Goal: Task Accomplishment & Management: Manage account settings

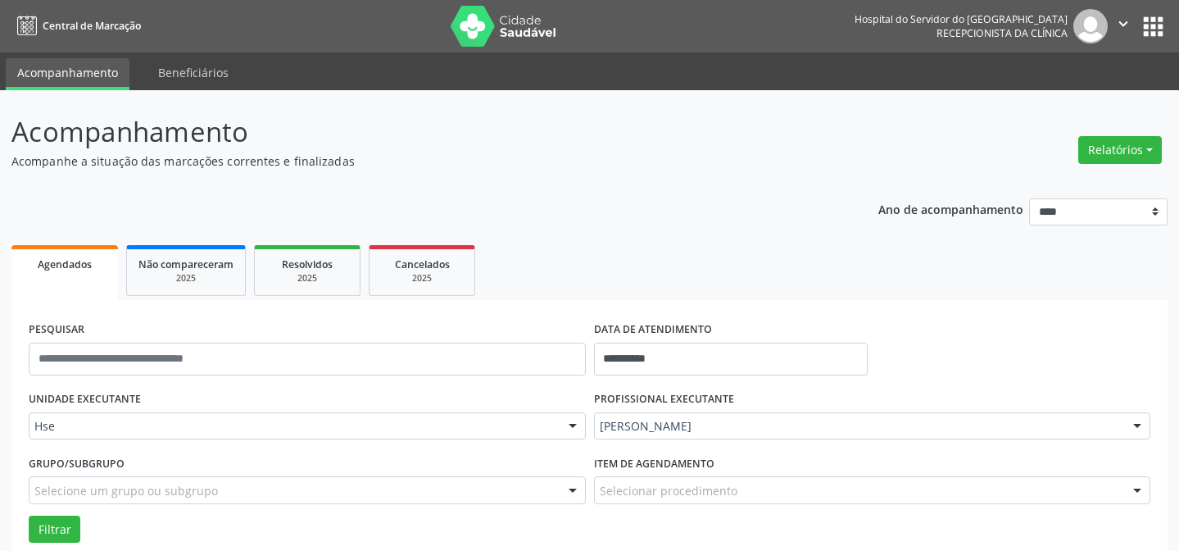
scroll to position [111, 0]
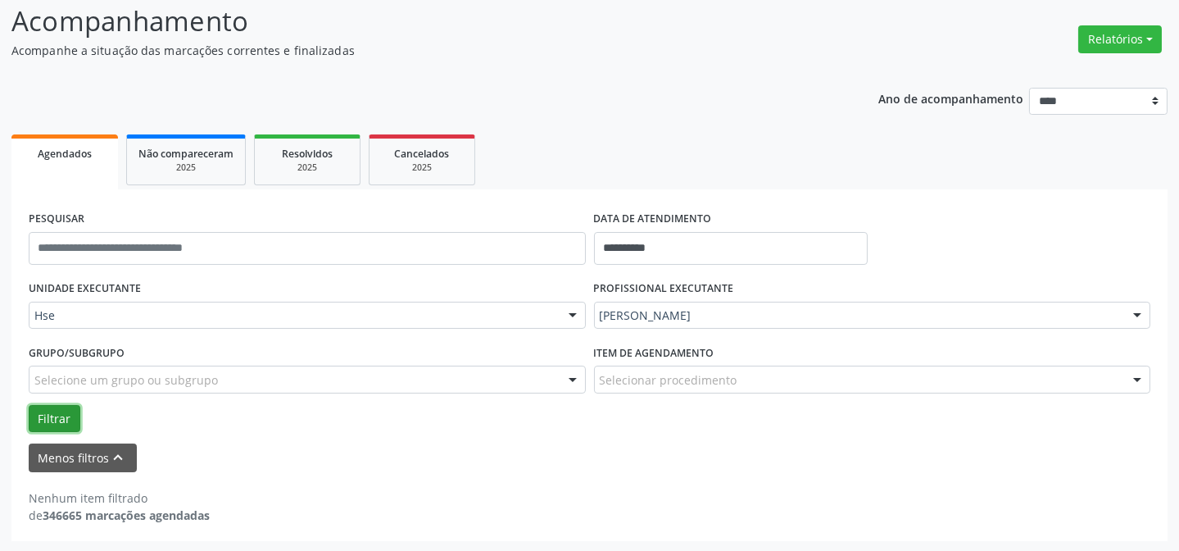
click at [41, 416] on button "Filtrar" at bounding box center [55, 419] width 52 height 28
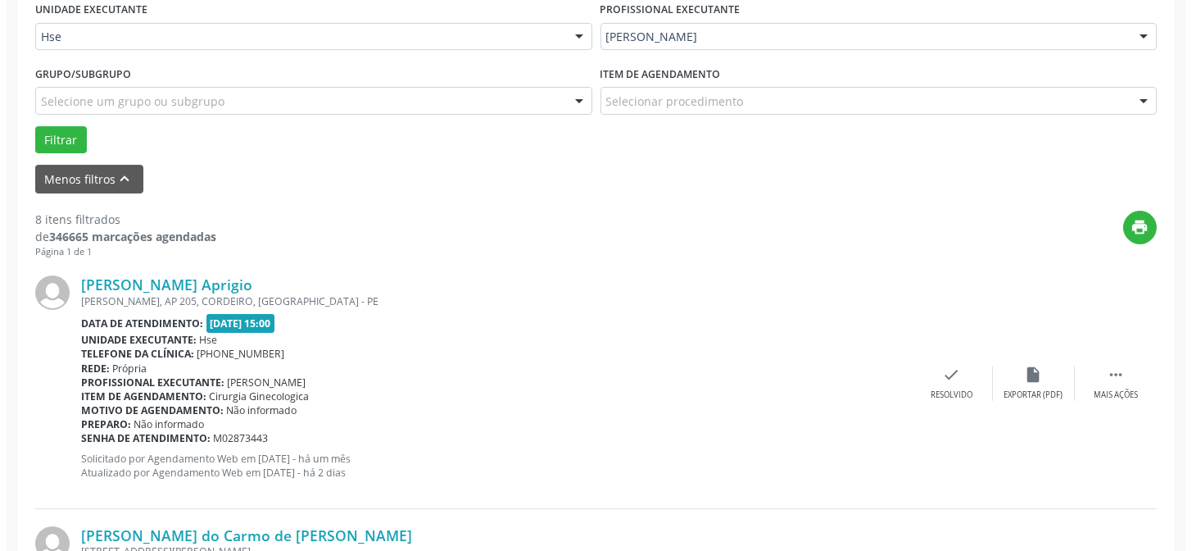
scroll to position [483, 0]
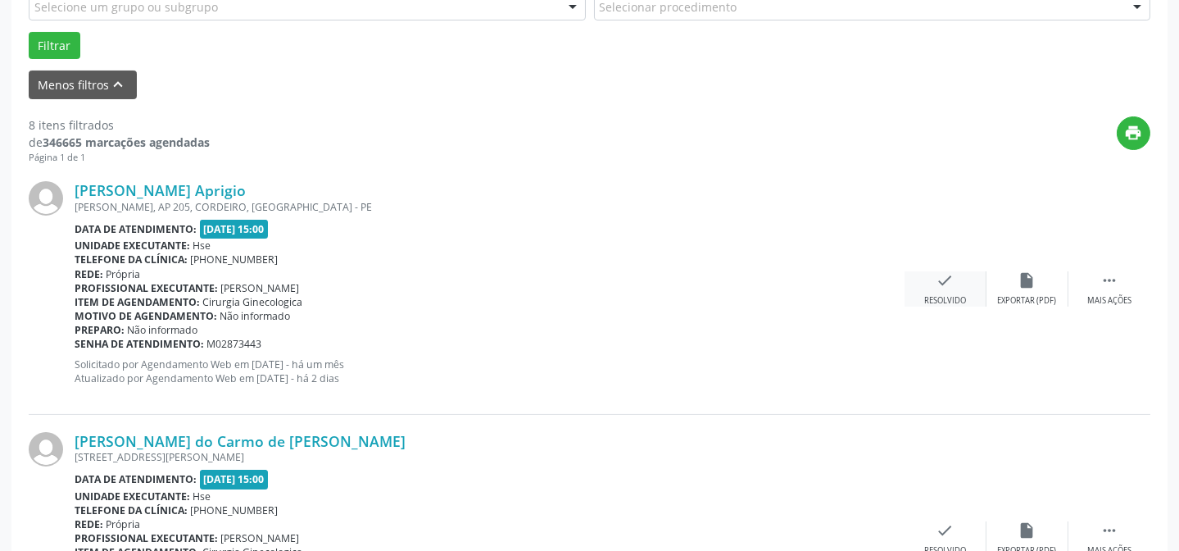
click at [936, 292] on div "check Resolvido" at bounding box center [945, 288] width 82 height 35
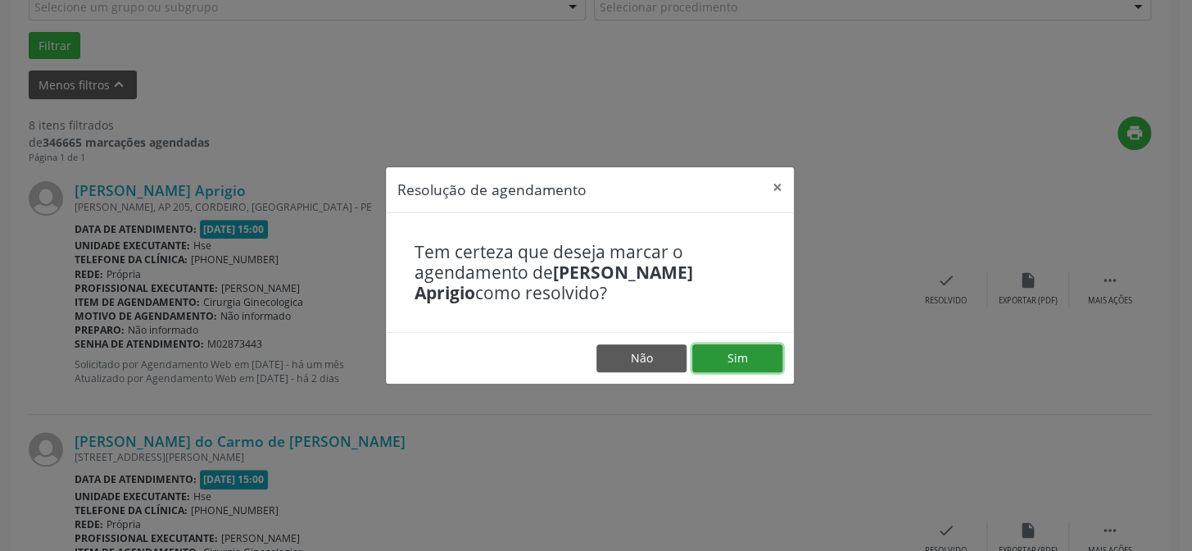
click at [756, 360] on button "Sim" at bounding box center [737, 358] width 90 height 28
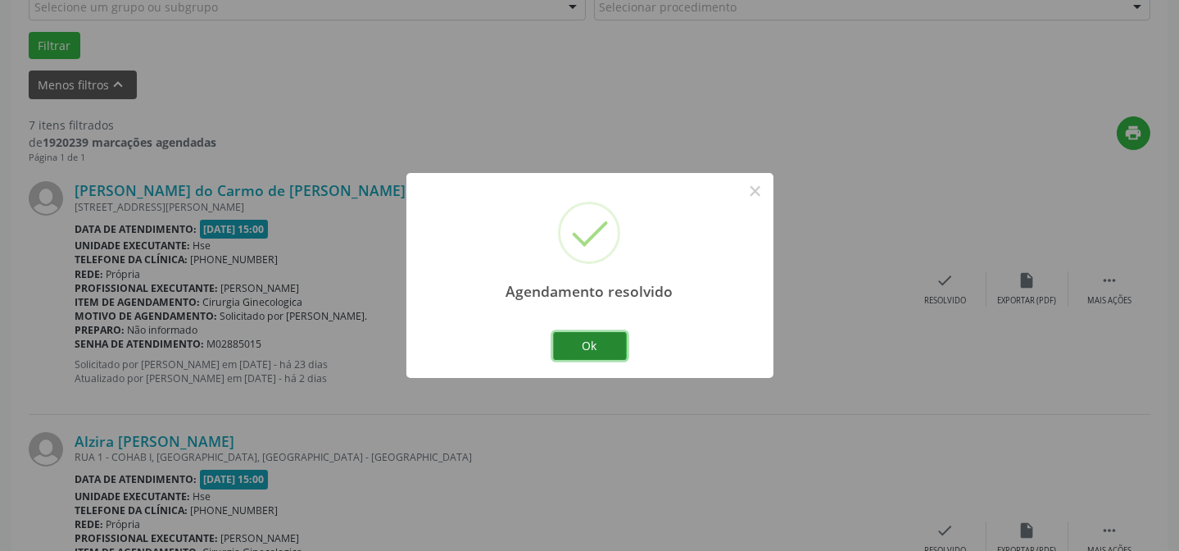
click at [594, 342] on button "Ok" at bounding box center [590, 346] width 74 height 28
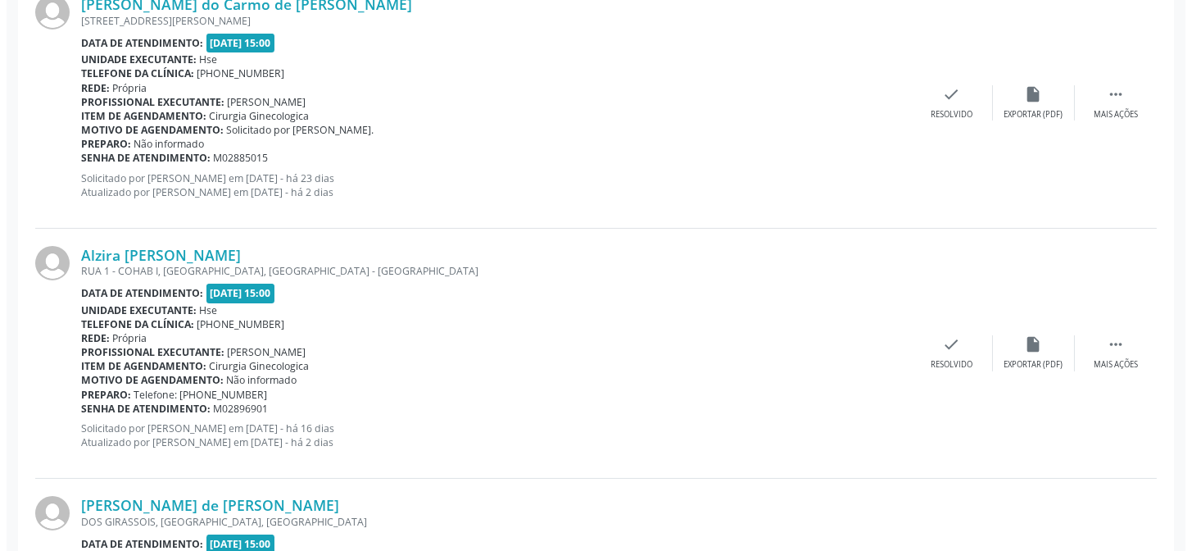
scroll to position [781, 0]
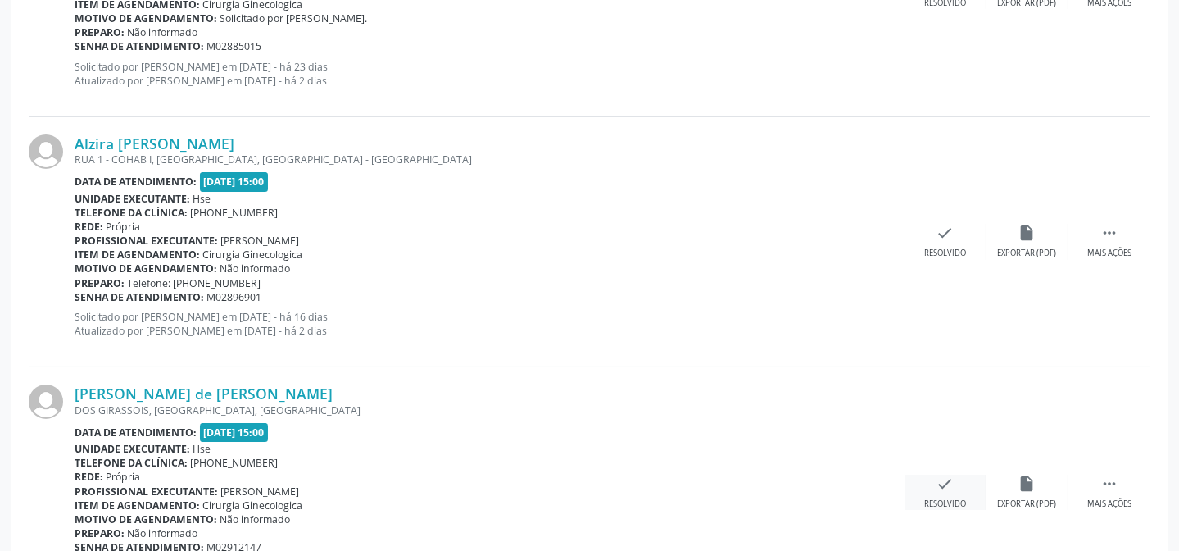
click at [931, 481] on div "check Resolvido" at bounding box center [945, 491] width 82 height 35
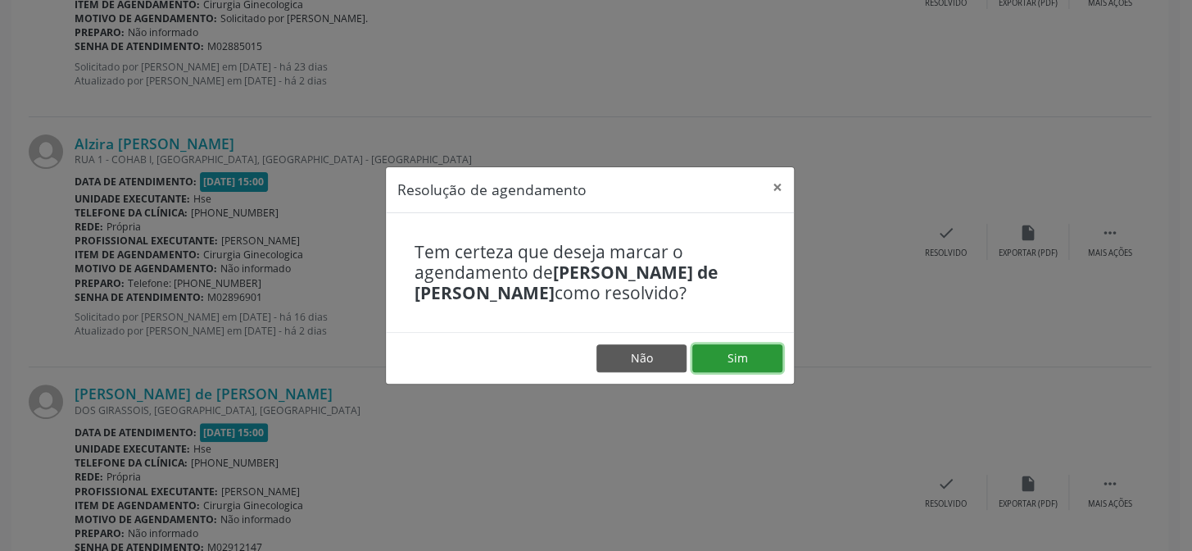
click at [731, 364] on button "Sim" at bounding box center [737, 358] width 90 height 28
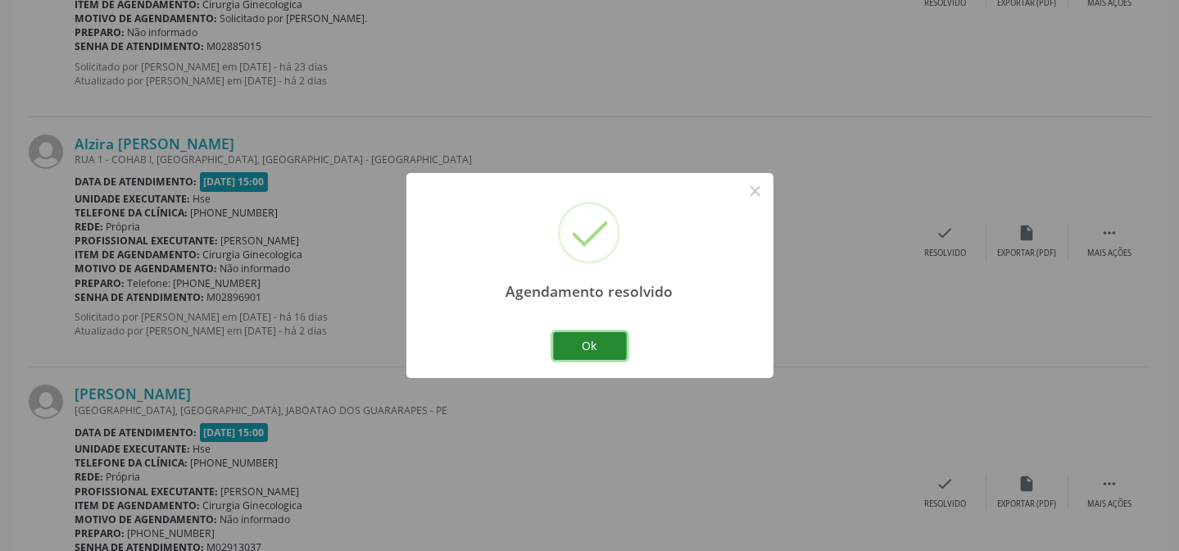
click at [570, 347] on button "Ok" at bounding box center [590, 346] width 74 height 28
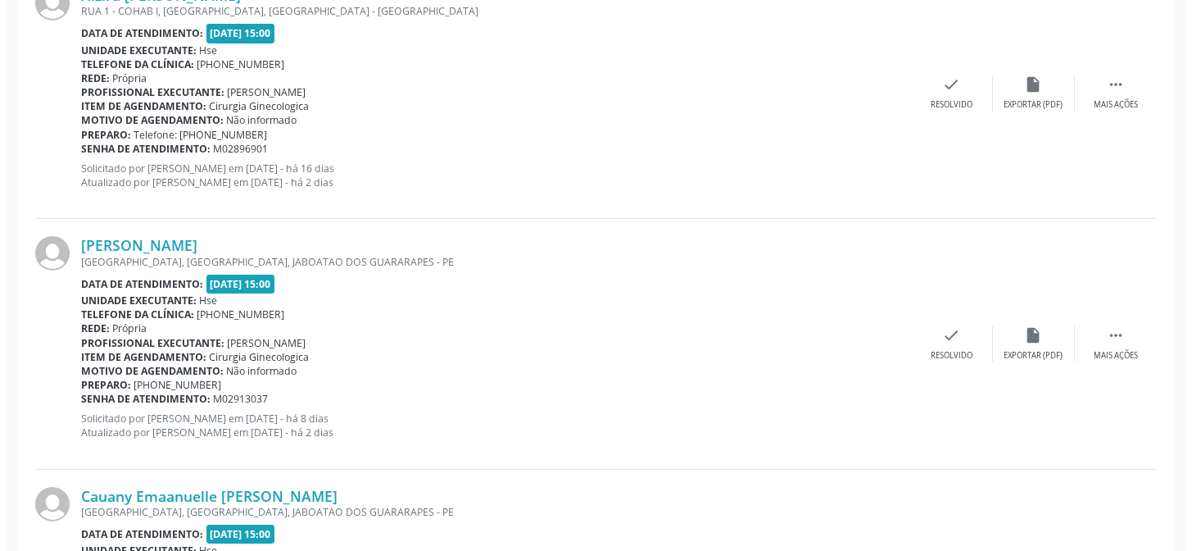
scroll to position [930, 0]
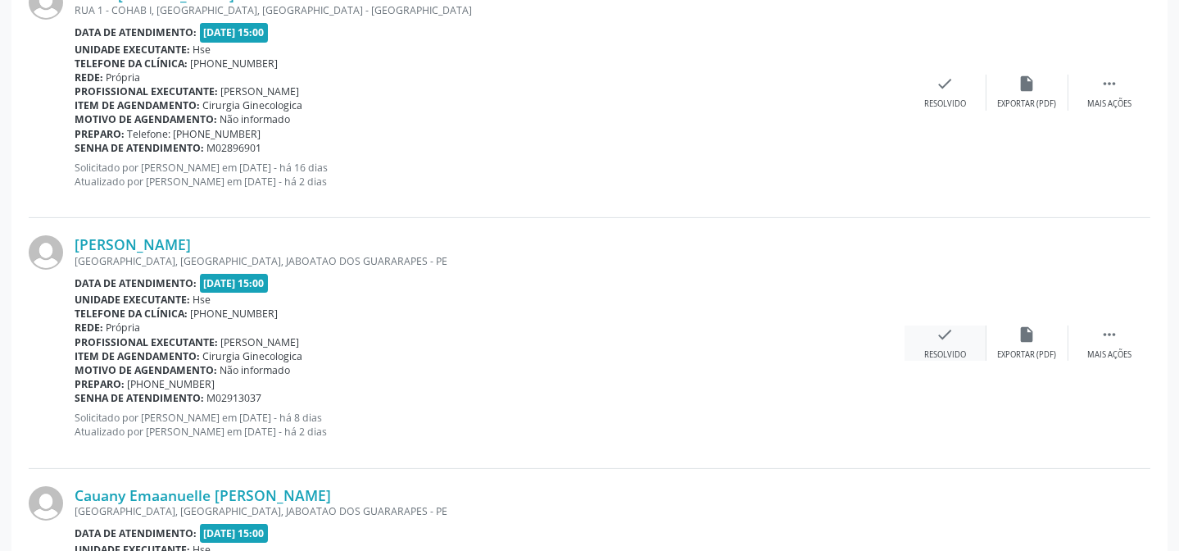
click at [944, 334] on icon "check" at bounding box center [945, 334] width 18 height 18
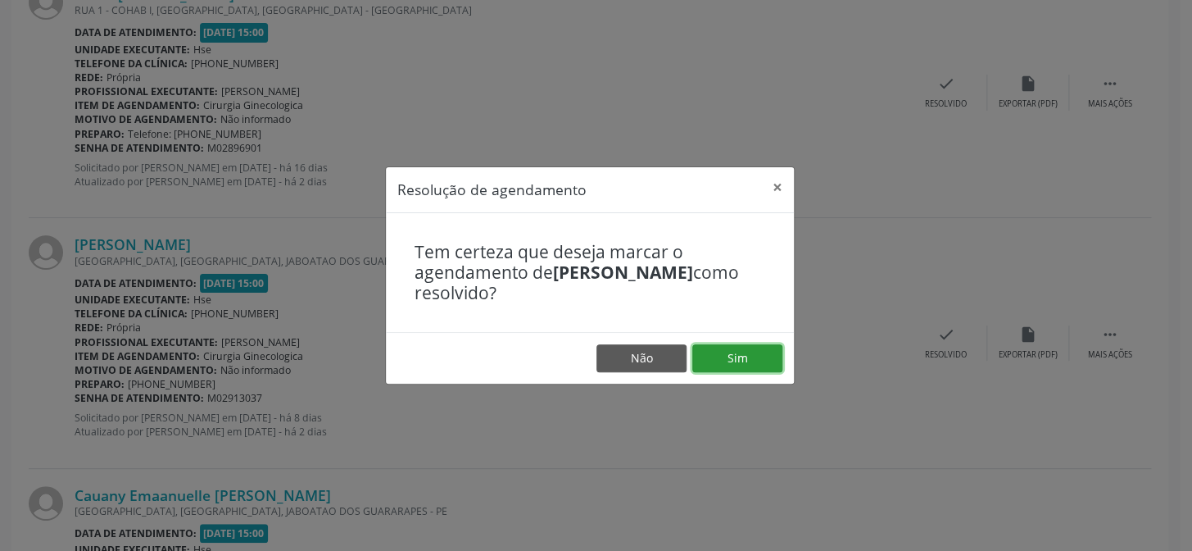
click at [746, 360] on button "Sim" at bounding box center [737, 358] width 90 height 28
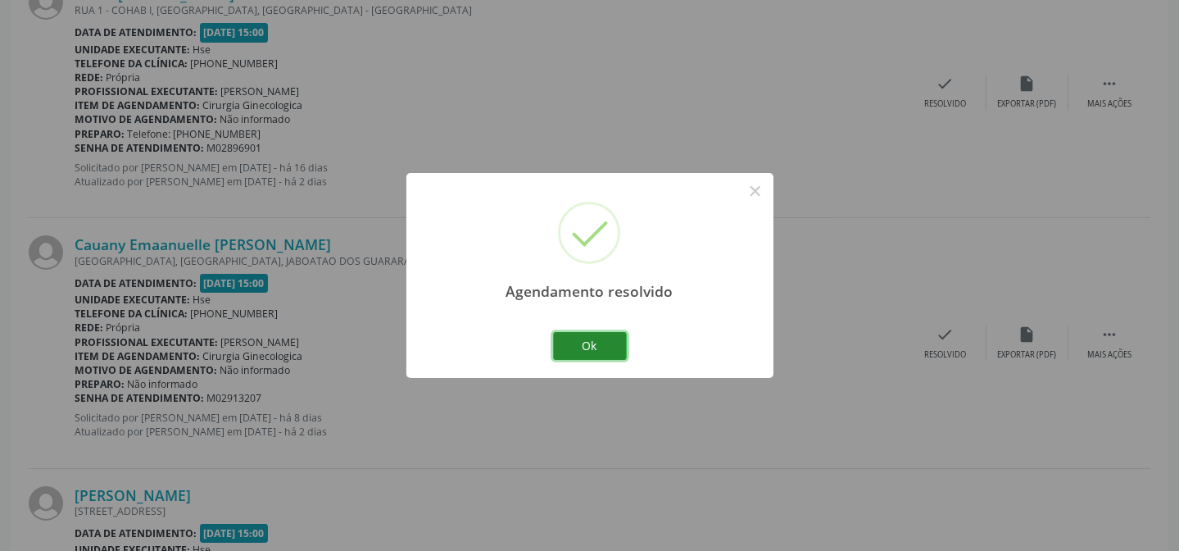
click at [606, 338] on button "Ok" at bounding box center [590, 346] width 74 height 28
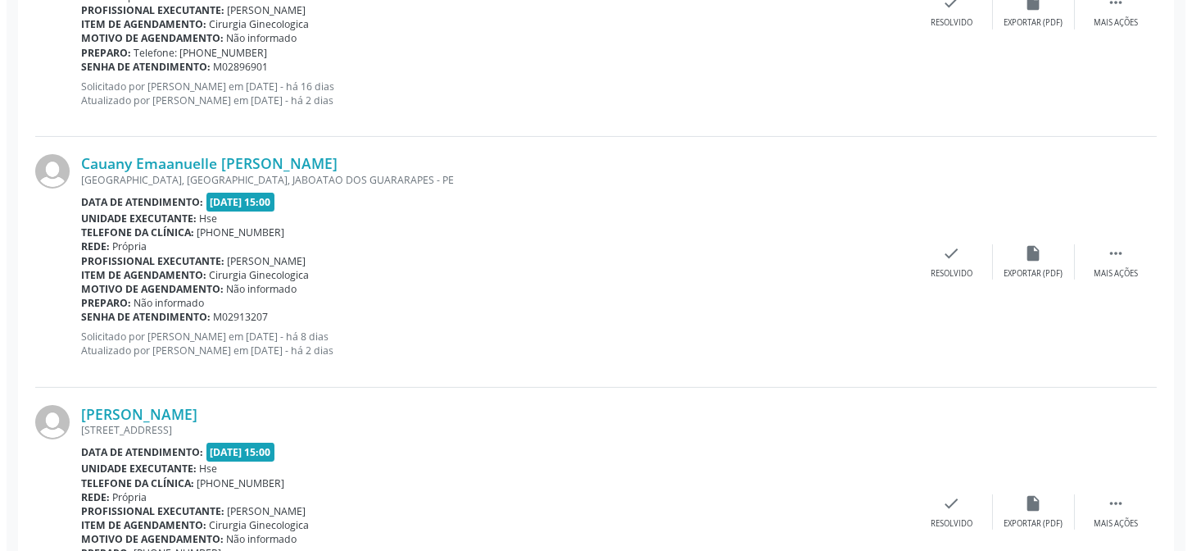
scroll to position [1004, 0]
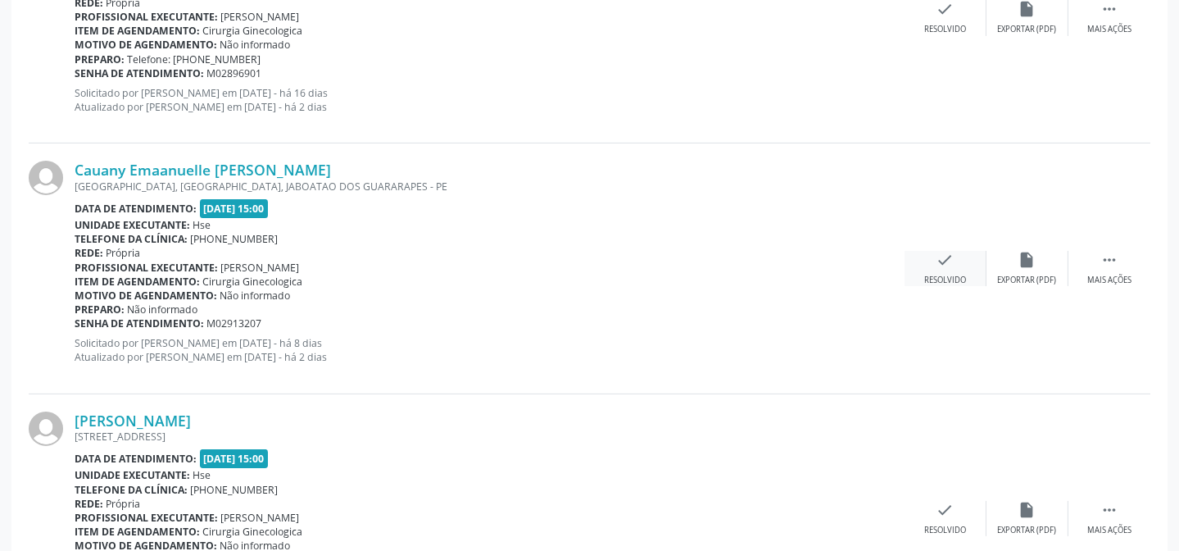
click at [959, 262] on div "check Resolvido" at bounding box center [945, 268] width 82 height 35
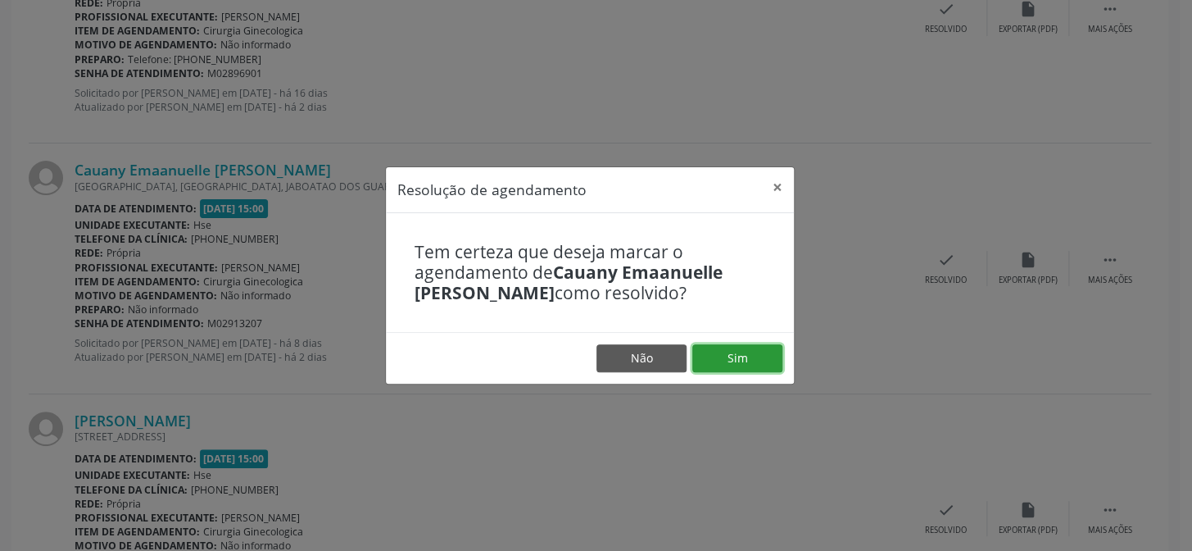
click at [760, 354] on button "Sim" at bounding box center [737, 358] width 90 height 28
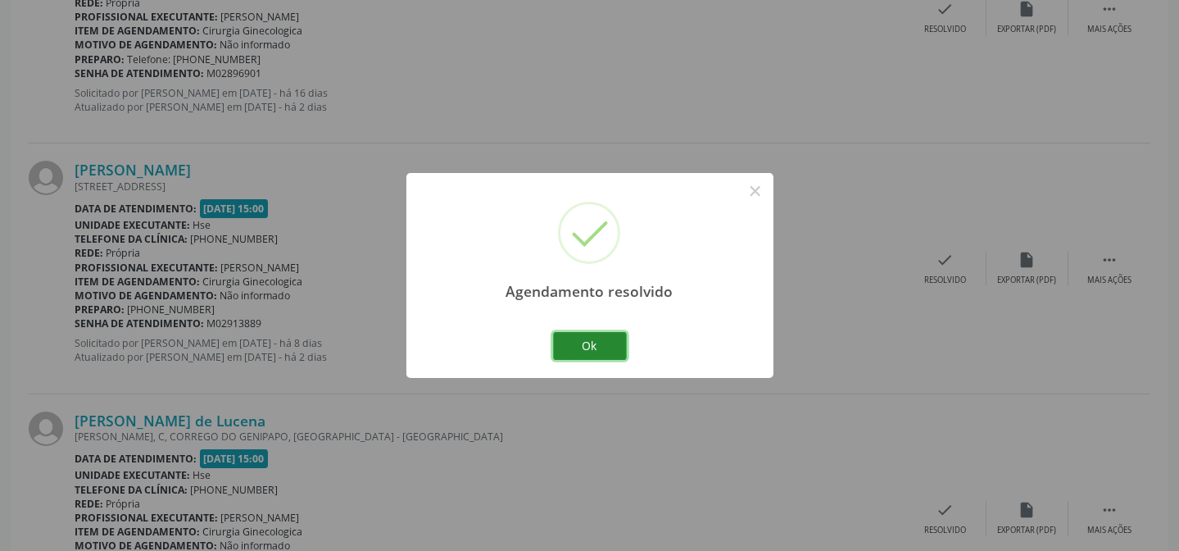
click at [595, 343] on button "Ok" at bounding box center [590, 346] width 74 height 28
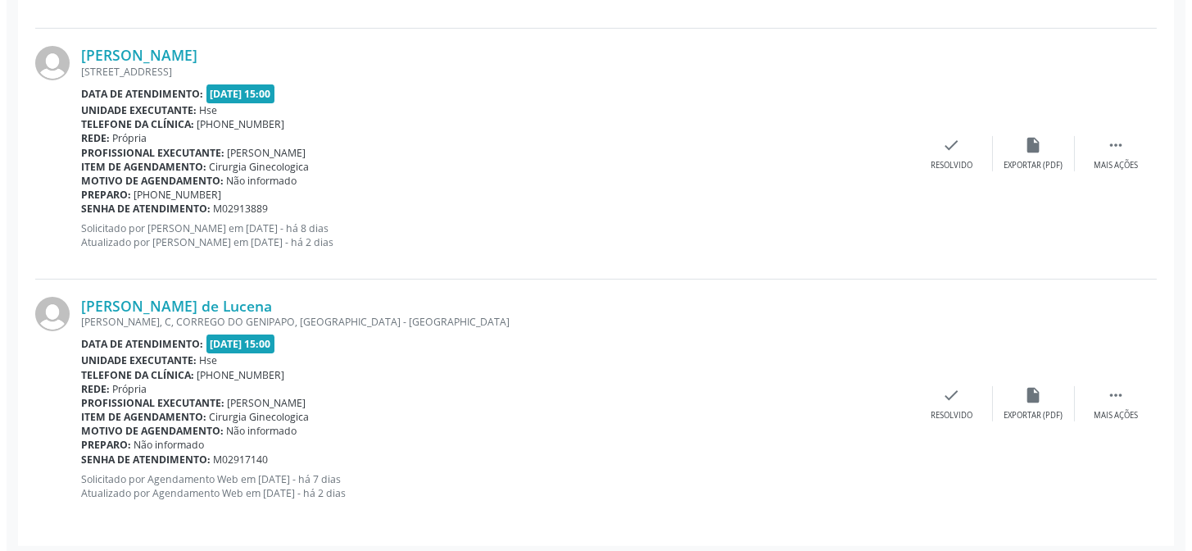
scroll to position [1123, 0]
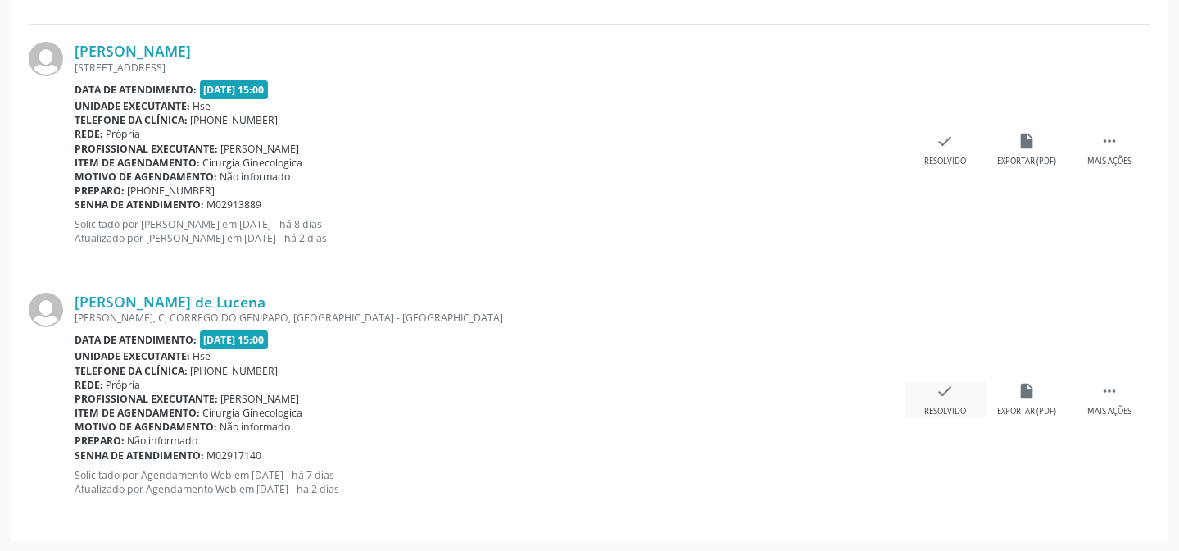
click at [951, 406] on div "Resolvido" at bounding box center [945, 411] width 42 height 11
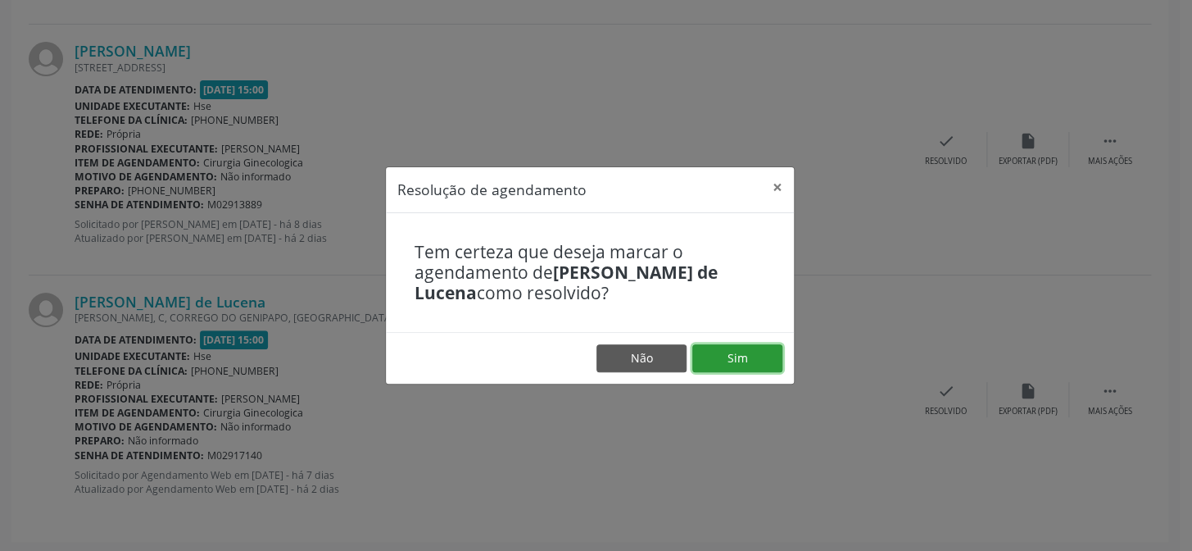
click at [748, 353] on button "Sim" at bounding box center [737, 358] width 90 height 28
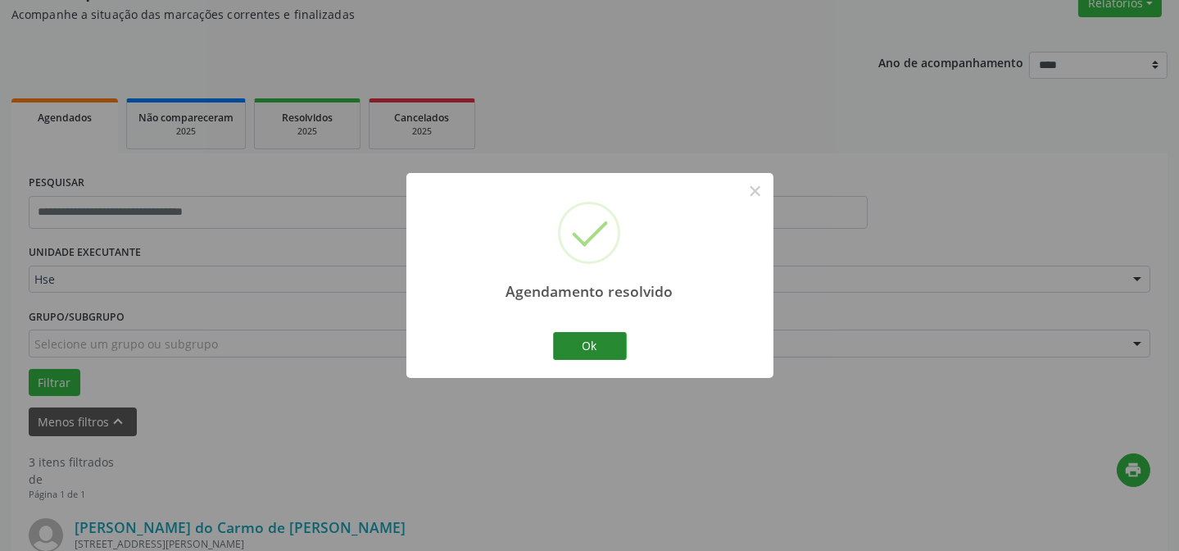
scroll to position [874, 0]
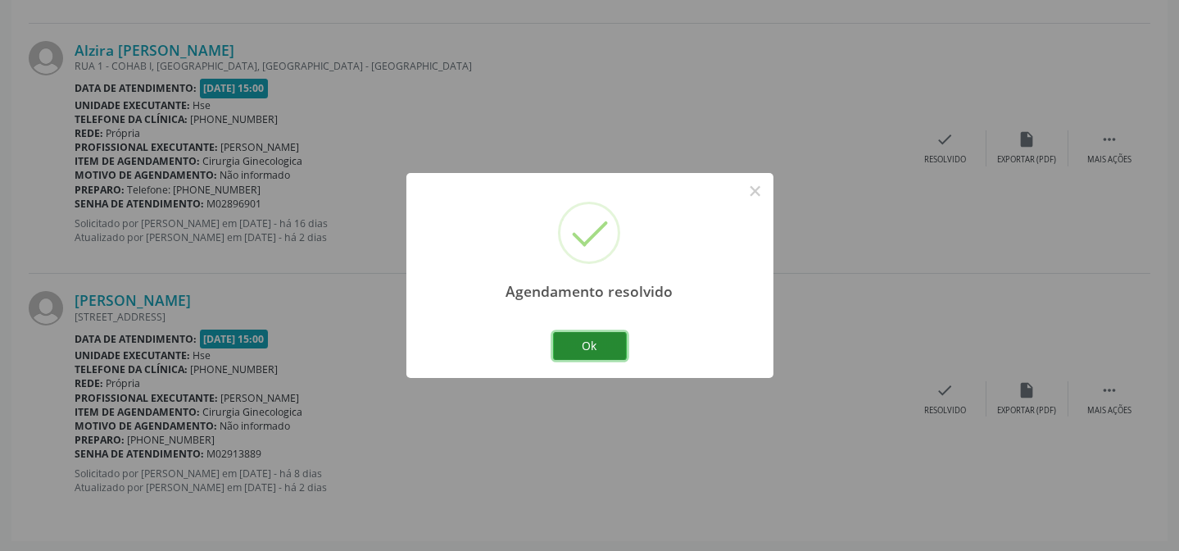
click at [615, 347] on button "Ok" at bounding box center [590, 346] width 74 height 28
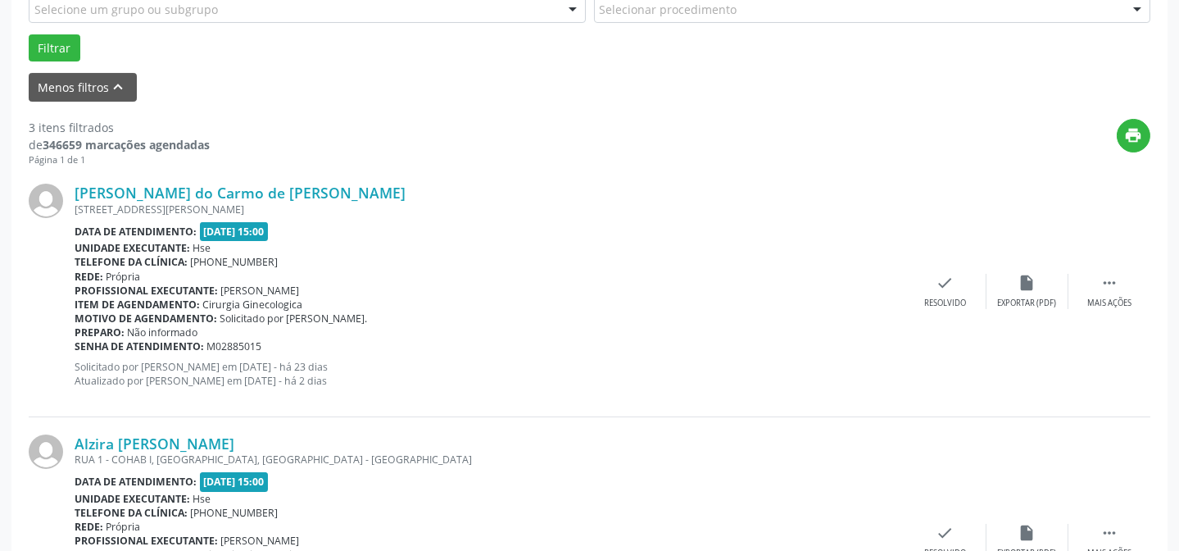
scroll to position [501, 0]
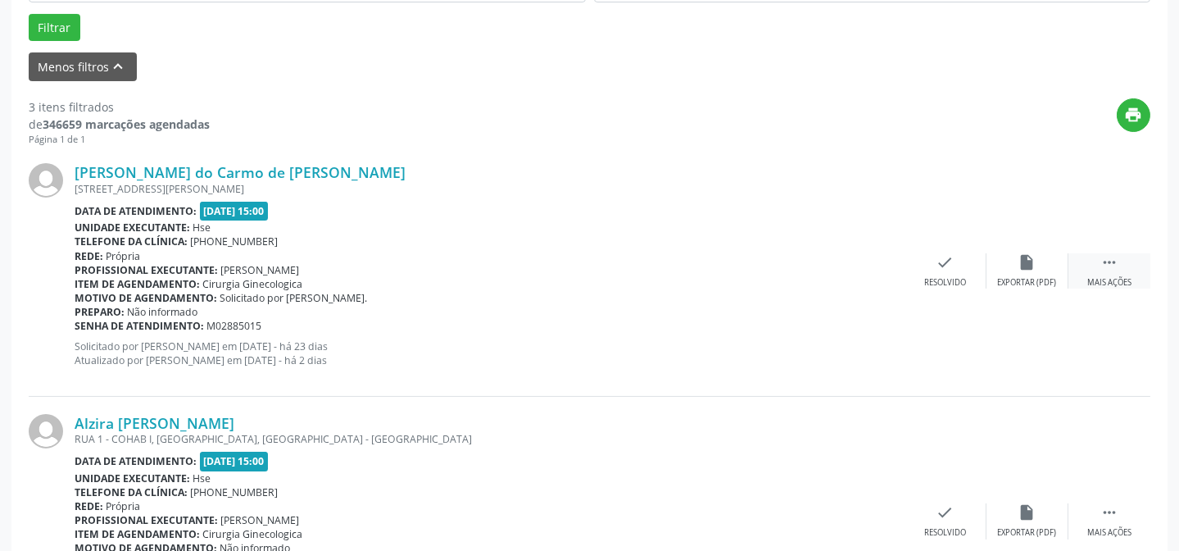
click at [1104, 270] on div " Mais ações" at bounding box center [1109, 270] width 82 height 35
click at [1026, 265] on icon "alarm_off" at bounding box center [1027, 262] width 18 height 18
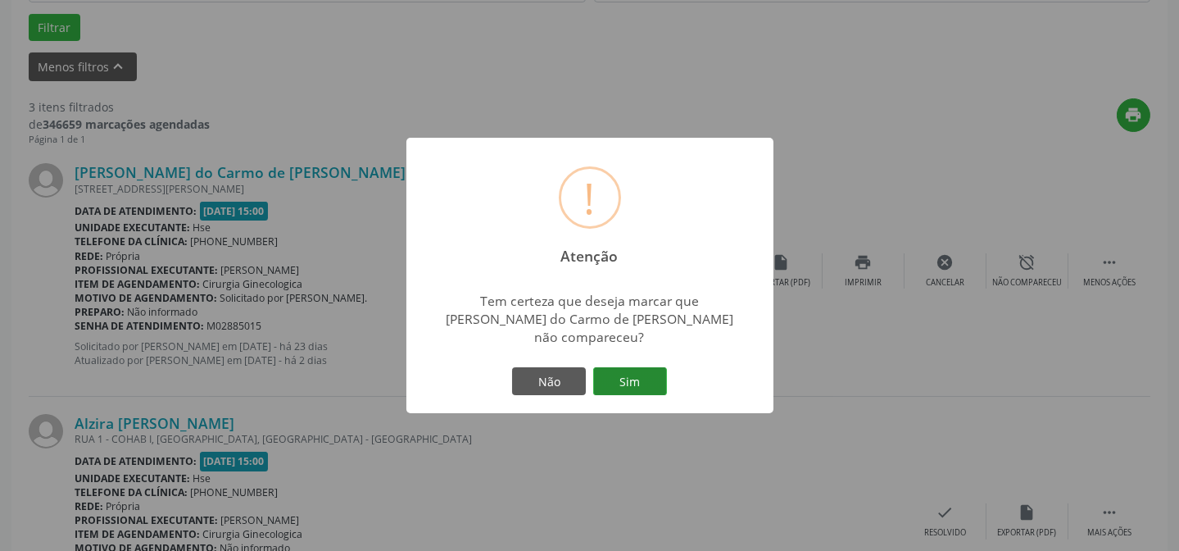
click at [608, 375] on button "Sim" at bounding box center [630, 381] width 74 height 28
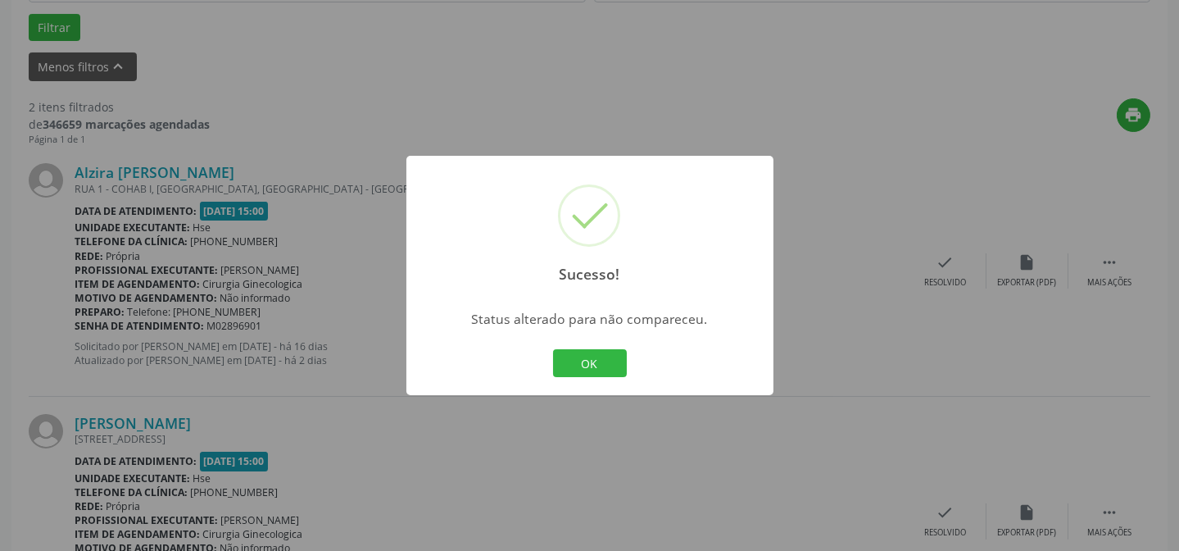
click at [610, 389] on div "Sucesso! × Status alterado para não compareceu. OK Cancel" at bounding box center [589, 275] width 367 height 239
drag, startPoint x: 596, startPoint y: 357, endPoint x: 596, endPoint y: 344, distance: 13.1
click at [596, 354] on button "OK" at bounding box center [590, 363] width 74 height 28
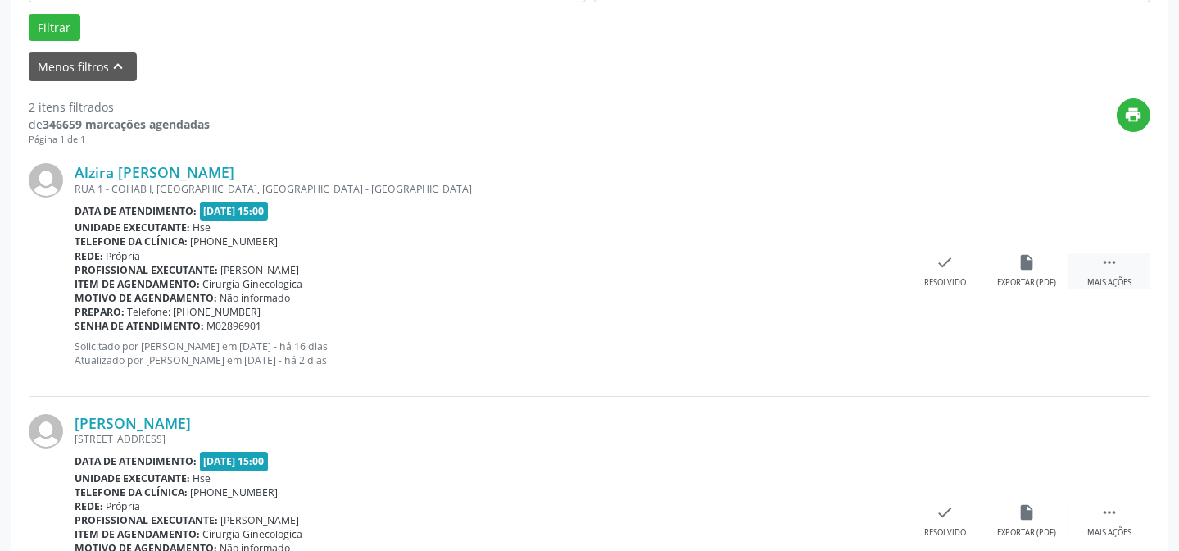
click at [1117, 270] on icon "" at bounding box center [1109, 262] width 18 height 18
click at [1008, 265] on div "alarm_off Não compareceu" at bounding box center [1027, 270] width 82 height 35
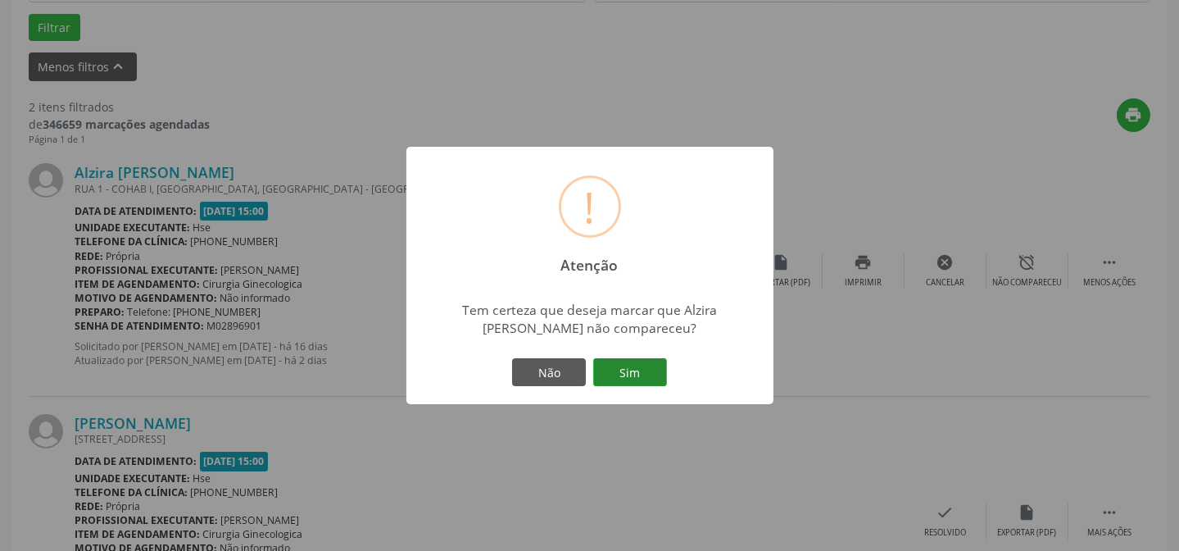
click at [631, 369] on button "Sim" at bounding box center [630, 372] width 74 height 28
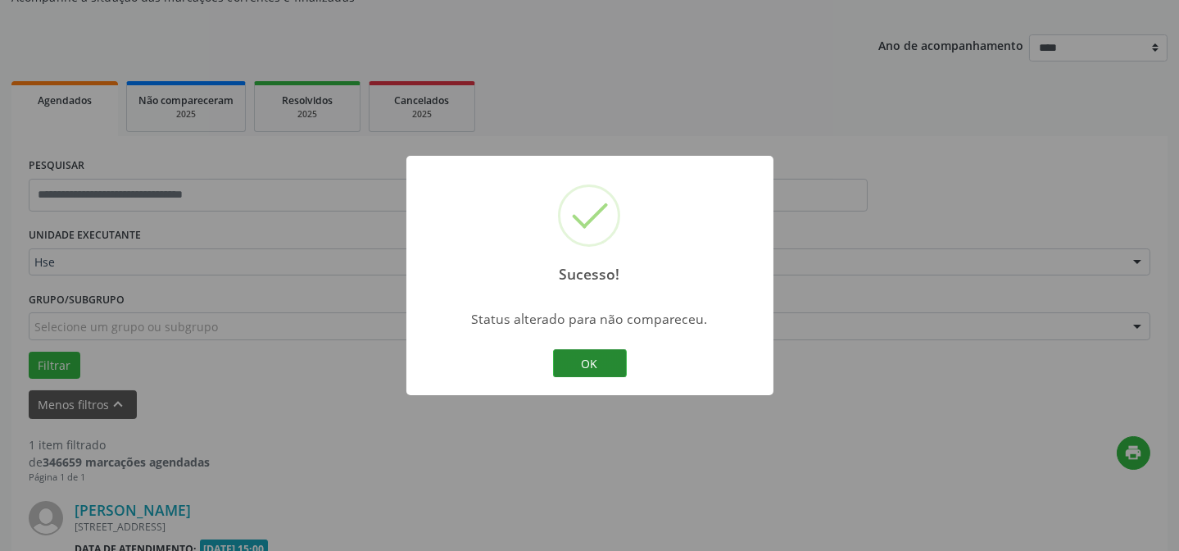
scroll to position [374, 0]
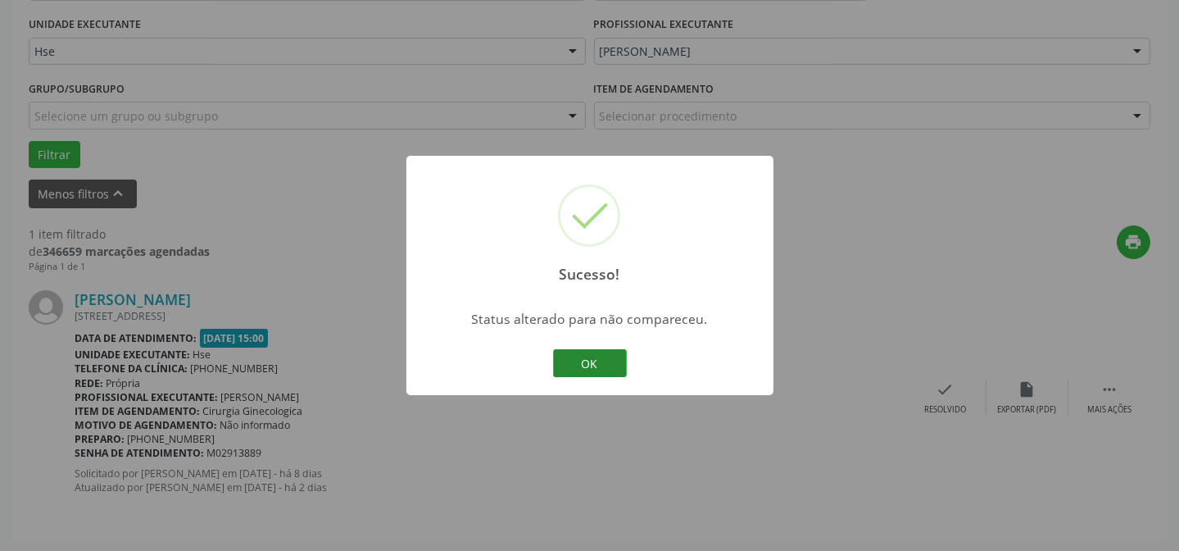
click at [615, 362] on button "OK" at bounding box center [590, 363] width 74 height 28
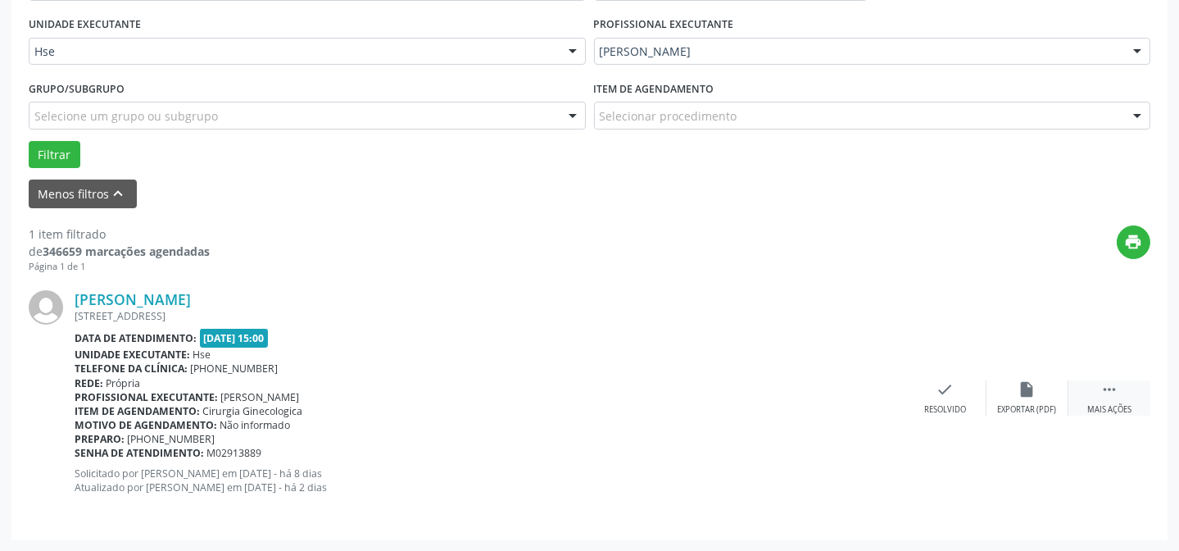
click at [1090, 386] on div " Mais ações" at bounding box center [1109, 397] width 82 height 35
click at [1005, 386] on div "alarm_off Não compareceu" at bounding box center [1027, 397] width 82 height 35
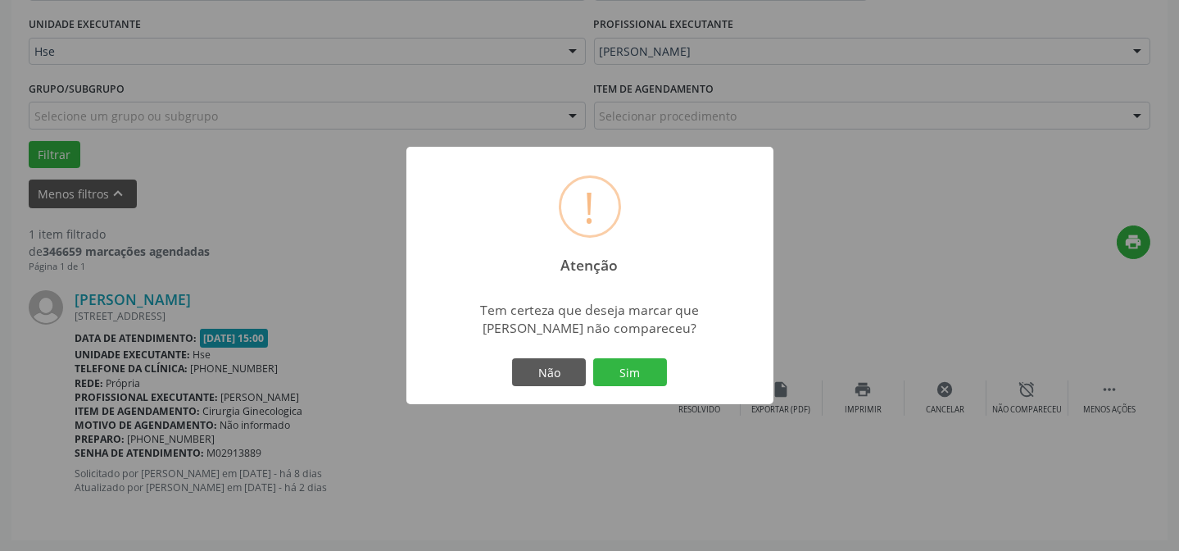
drag, startPoint x: 617, startPoint y: 376, endPoint x: 587, endPoint y: 360, distance: 33.3
click at [619, 376] on button "Sim" at bounding box center [630, 372] width 74 height 28
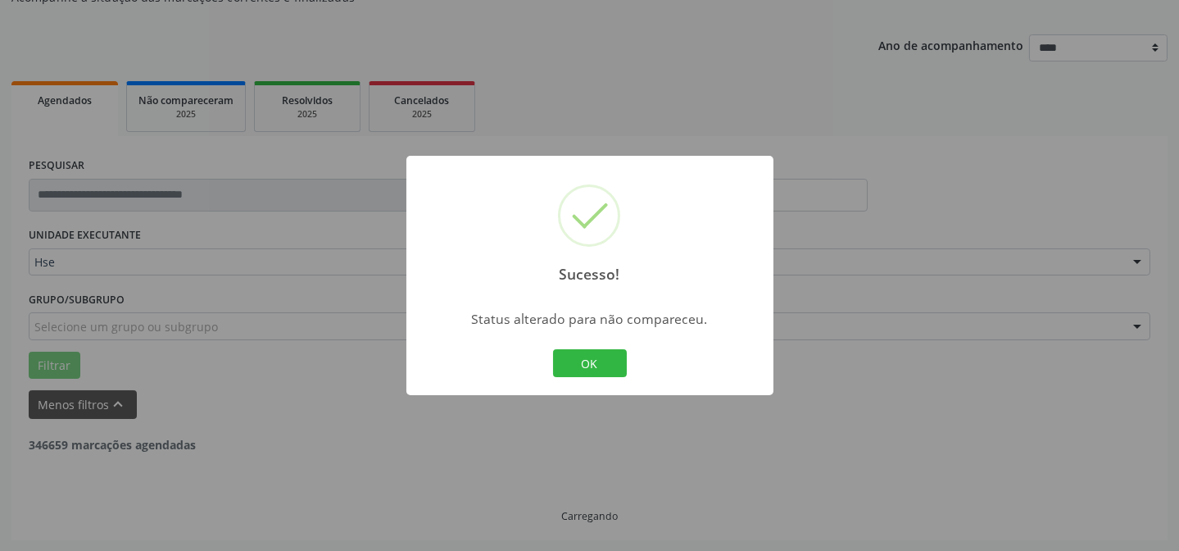
scroll to position [111, 0]
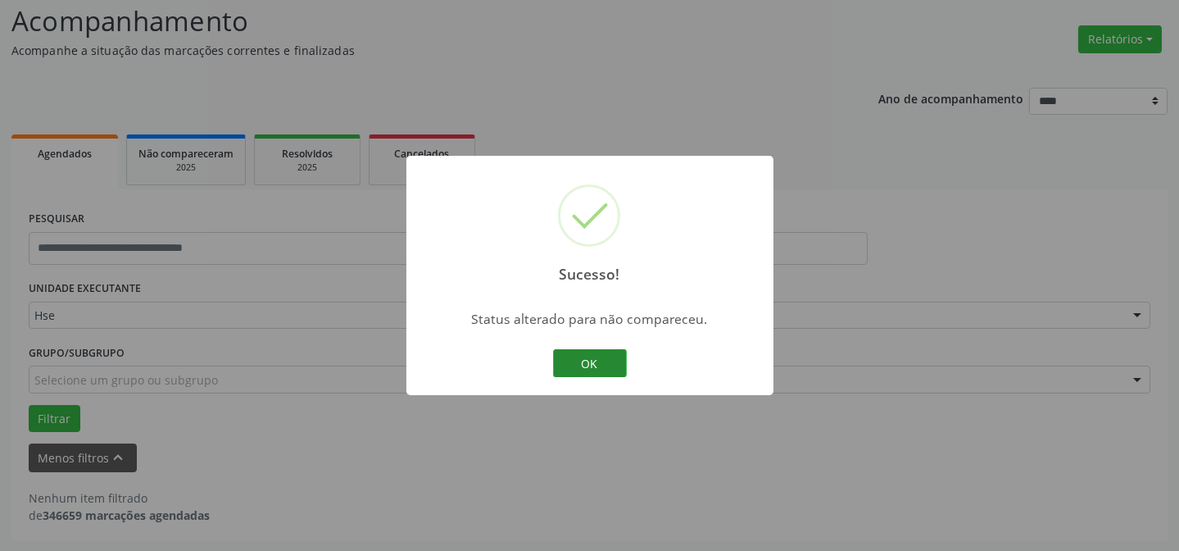
click at [612, 356] on button "OK" at bounding box center [590, 363] width 74 height 28
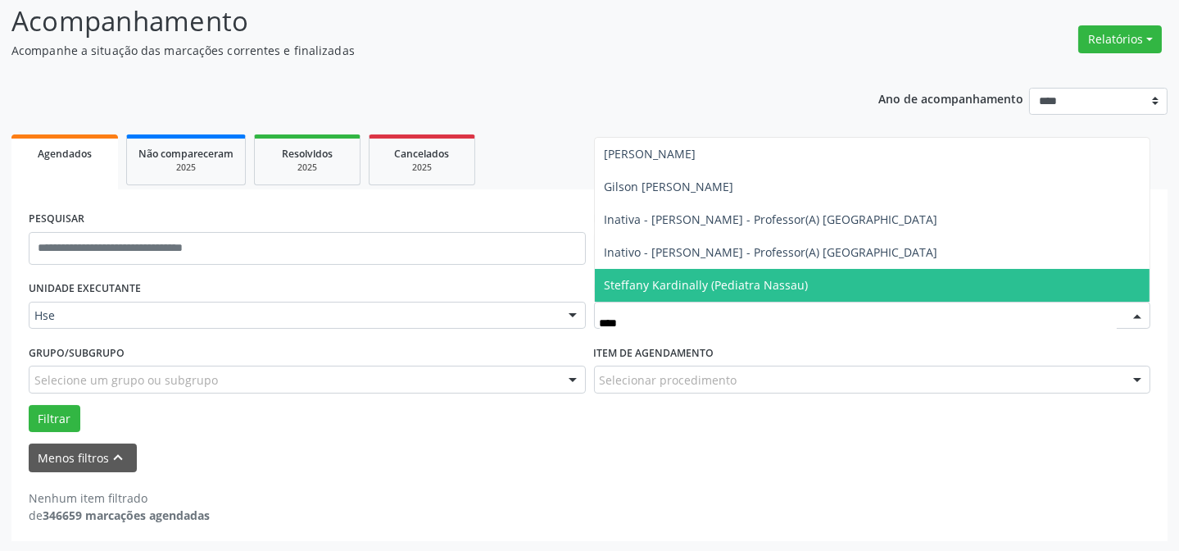
type input "*****"
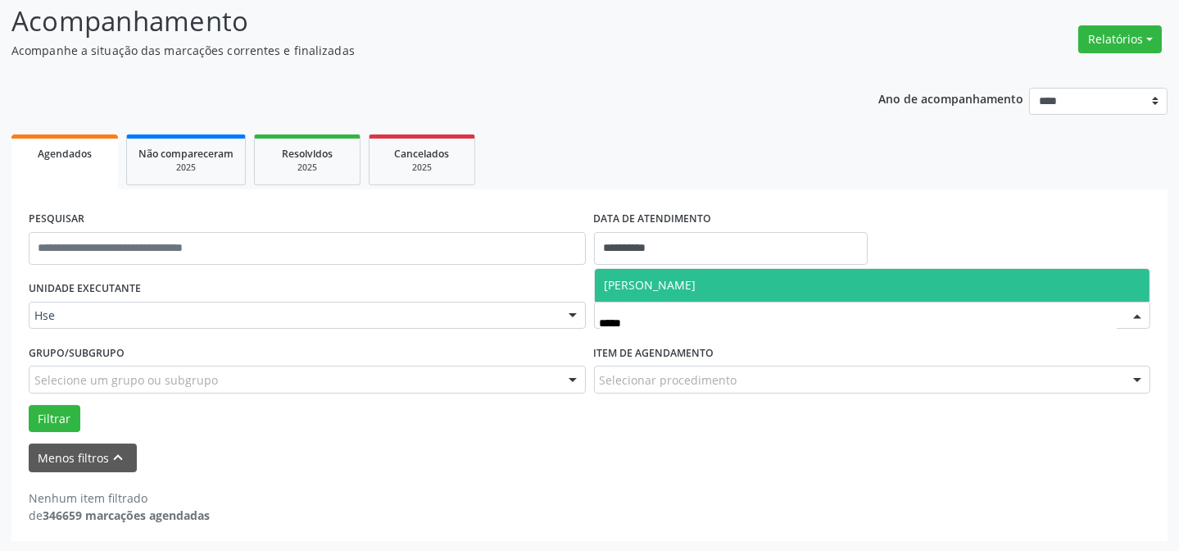
drag, startPoint x: 726, startPoint y: 276, endPoint x: 545, endPoint y: 288, distance: 181.4
click at [696, 277] on span "[PERSON_NAME]" at bounding box center [651, 285] width 92 height 16
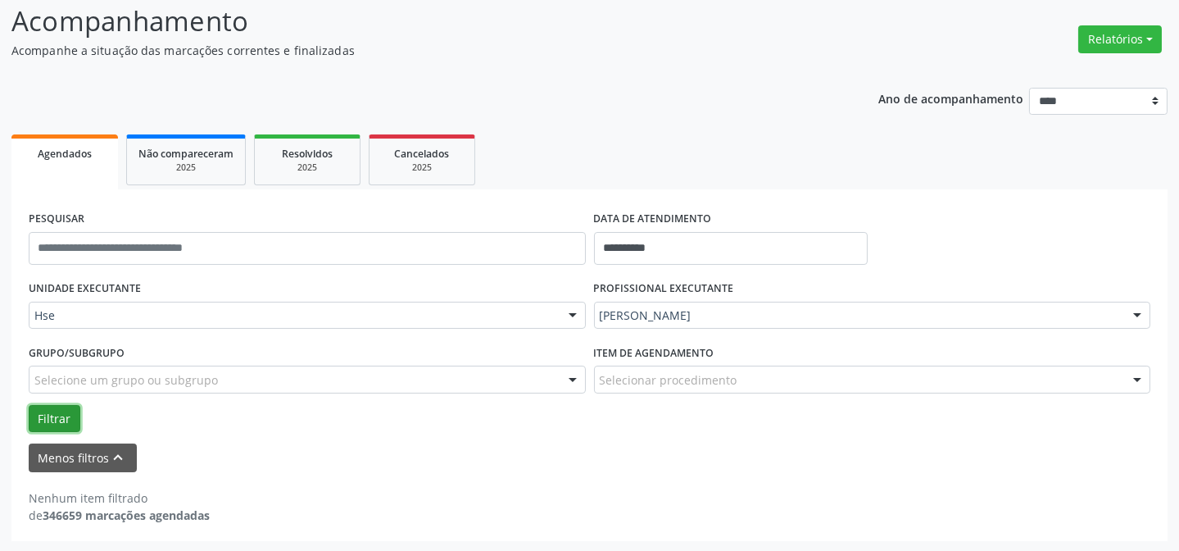
click at [52, 415] on button "Filtrar" at bounding box center [55, 419] width 52 height 28
